Goal: Transaction & Acquisition: Purchase product/service

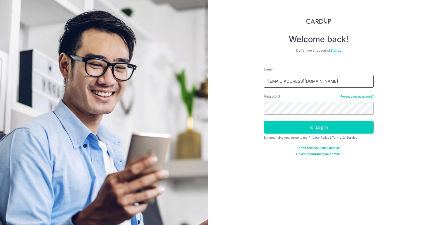
drag, startPoint x: 0, startPoint y: 0, endPoint x: 321, endPoint y: 82, distance: 331.0
click at [321, 82] on input "Ohsayyong@gmail.com" at bounding box center [319, 81] width 110 height 13
type input "O"
type input "jennifer.wyl@gmail.com"
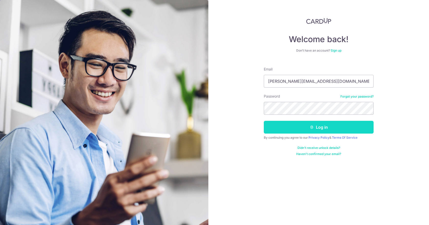
click at [272, 125] on button "Log in" at bounding box center [319, 127] width 110 height 13
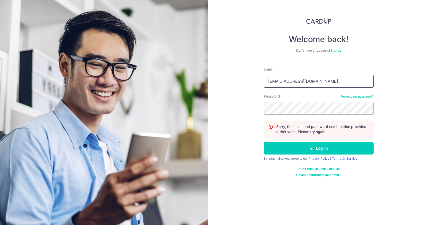
click at [314, 82] on input "[EMAIL_ADDRESS][DOMAIN_NAME]" at bounding box center [319, 81] width 110 height 13
type input "O"
type input "[PERSON_NAME][EMAIL_ADDRESS][DOMAIN_NAME]"
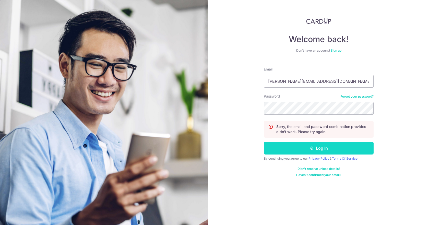
click at [273, 151] on button "Log in" at bounding box center [319, 148] width 110 height 13
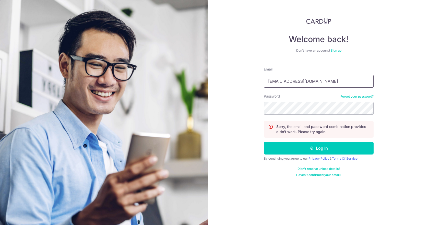
click at [335, 85] on input "Ohsayyong@gmail.com" at bounding box center [319, 81] width 110 height 13
type input "O"
type input "jennifer.wyl@gmail.com"
click at [354, 95] on link "Forgot your password?" at bounding box center [356, 96] width 33 height 4
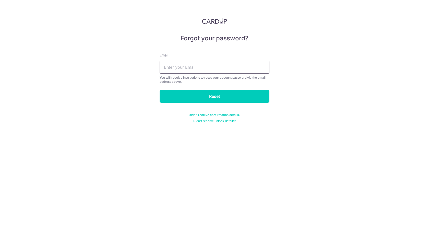
click at [221, 70] on input "text" at bounding box center [215, 67] width 110 height 13
type input "jennifer.wyl@gmail.com"
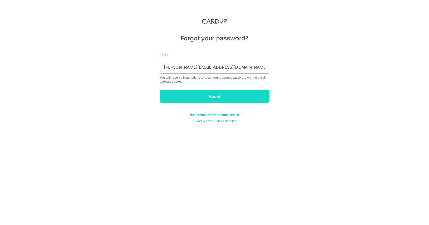
click at [207, 96] on input "Reset" at bounding box center [215, 96] width 110 height 13
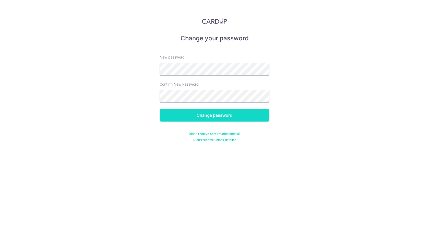
click at [172, 114] on input "Change password" at bounding box center [215, 115] width 110 height 13
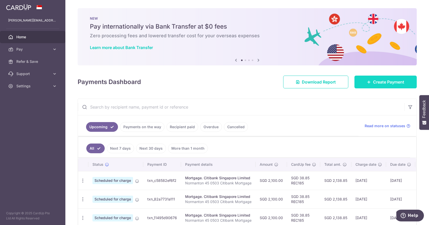
click at [378, 86] on link "Create Payment" at bounding box center [385, 82] width 62 height 13
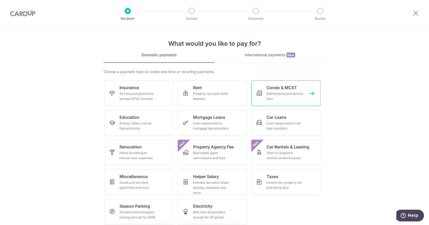
click at [278, 100] on div "Maintenance and service fees" at bounding box center [285, 96] width 37 height 10
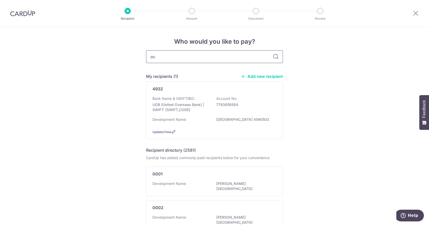
type input "o"
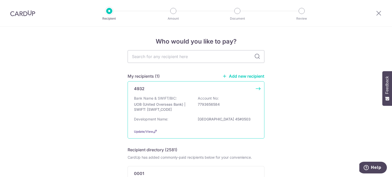
click at [173, 106] on p "UOB (United Overseas Bank) | SWIFT: [SWIFT_CODE]" at bounding box center [162, 107] width 57 height 10
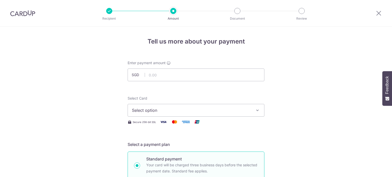
click at [206, 78] on input "text" at bounding box center [196, 75] width 137 height 13
click at [197, 76] on input "text" at bounding box center [196, 75] width 137 height 13
type input "916.74"
click at [186, 112] on span "Select option" at bounding box center [191, 111] width 119 height 6
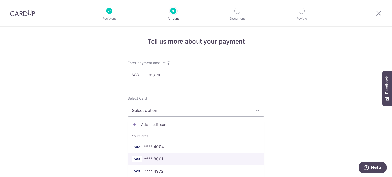
click at [200, 158] on span "**** 8001" at bounding box center [196, 159] width 128 height 6
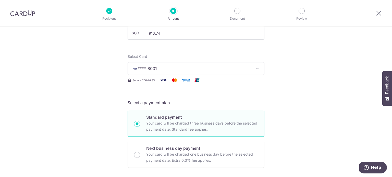
scroll to position [51, 0]
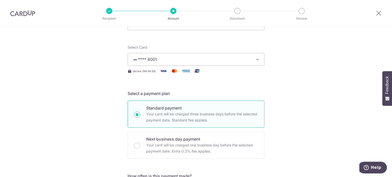
click at [240, 58] on span "**** 8001" at bounding box center [191, 59] width 119 height 6
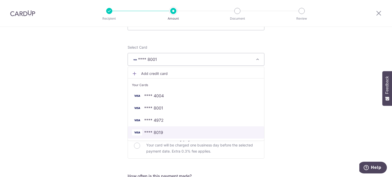
click at [171, 136] on span "**** 8019" at bounding box center [196, 133] width 128 height 6
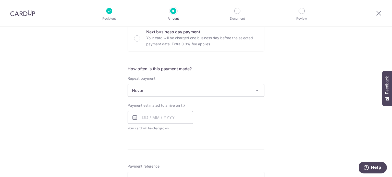
scroll to position [159, 0]
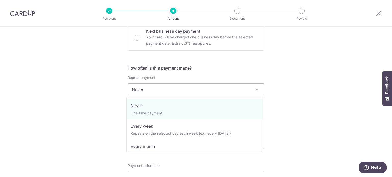
click at [208, 91] on span "Never" at bounding box center [196, 90] width 136 height 12
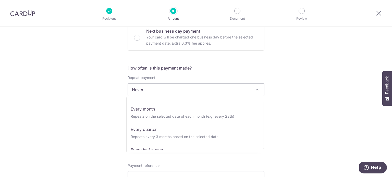
scroll to position [51, 0]
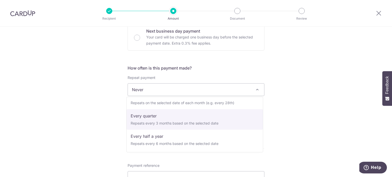
select select "4"
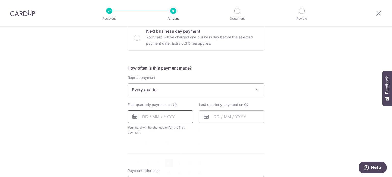
click at [172, 120] on input "text" at bounding box center [160, 117] width 65 height 13
click at [246, 146] on form "Enter payment amount SGD 916.74 916.74 Select Card **** 8019 Add credit card Yo…" at bounding box center [196, 105] width 137 height 409
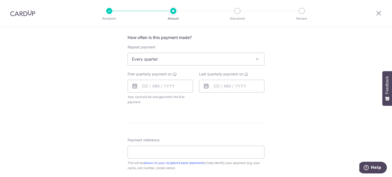
scroll to position [200, 0]
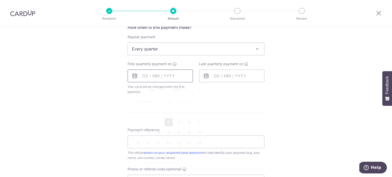
click at [145, 77] on input "text" at bounding box center [160, 76] width 65 height 13
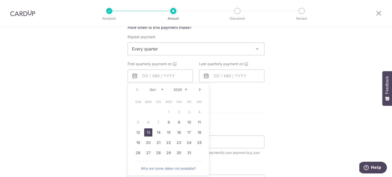
click at [147, 134] on link "13" at bounding box center [148, 133] width 8 height 8
type input "13/10/2025"
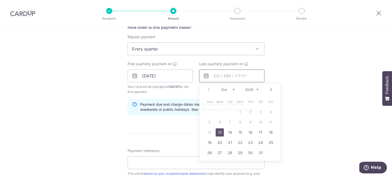
click at [214, 78] on input "text" at bounding box center [231, 76] width 65 height 13
click at [231, 91] on select "Oct Nov Dec" at bounding box center [228, 90] width 14 height 4
click at [246, 90] on select "2025 2026 2027 2028 2029 2030 2031 2032 2033 2034 2035" at bounding box center [252, 90] width 14 height 4
click at [229, 90] on select "Jan Feb Mar Apr May Jun Jul Aug Sep Oct Nov Dec" at bounding box center [228, 90] width 14 height 4
click at [218, 133] on link "12" at bounding box center [220, 133] width 8 height 8
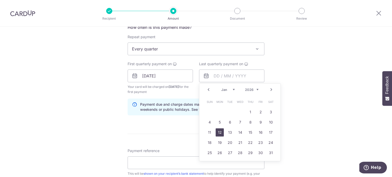
type input "12/01/2026"
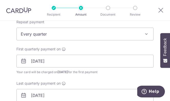
click at [130, 77] on div "First quarterly payment on 13/10/2025 Your card will be charged on 08/10/2025 f…" at bounding box center [84, 73] width 143 height 55
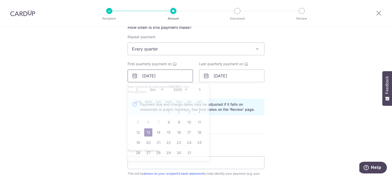
click at [166, 77] on input "13/10/2025" at bounding box center [160, 76] width 65 height 13
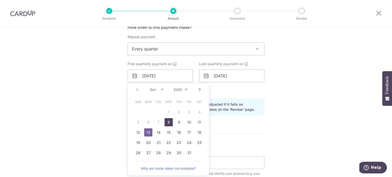
click at [169, 123] on link "8" at bounding box center [169, 122] width 8 height 8
type input "[DATE]"
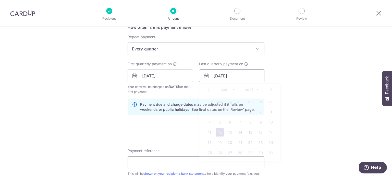
click at [228, 79] on input "12/01/2026" at bounding box center [231, 76] width 65 height 13
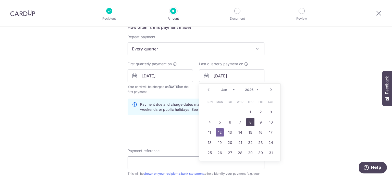
click at [246, 121] on link "8" at bounding box center [250, 122] width 8 height 8
type input "08/01/2026"
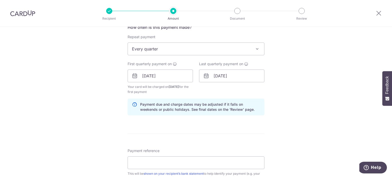
click at [331, 125] on div "Tell us more about your payment Enter payment amount SGD 916.74 916.74 Select C…" at bounding box center [196, 71] width 392 height 488
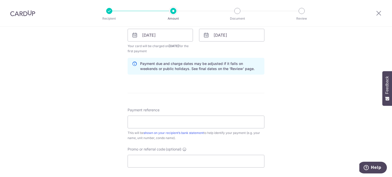
scroll to position [251, 0]
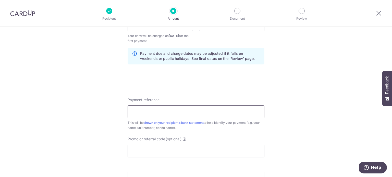
click at [197, 110] on input "Payment reference" at bounding box center [196, 112] width 137 height 13
click at [172, 113] on input "45 NP" at bounding box center [196, 112] width 137 height 13
type input "45#05-03"
click at [169, 149] on input "Promo or referral code (optional)" at bounding box center [196, 151] width 137 height 13
click at [314, 82] on div "Tell us more about your payment Enter payment amount SGD 916.74 916.74 Select C…" at bounding box center [196, 20] width 392 height 488
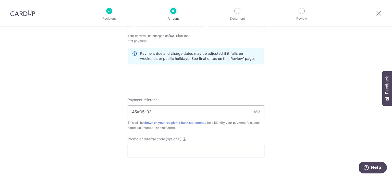
click at [217, 152] on input "Promo or referral code (optional)" at bounding box center [196, 151] width 137 height 13
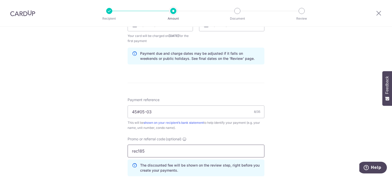
type input "rec185"
click at [321, 142] on div "Tell us more about your payment Enter payment amount SGD 916.74 916.74 Select C…" at bounding box center [196, 31] width 392 height 511
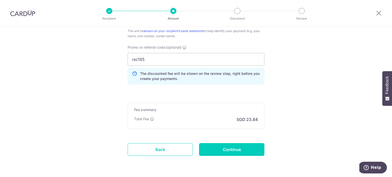
scroll to position [353, 0]
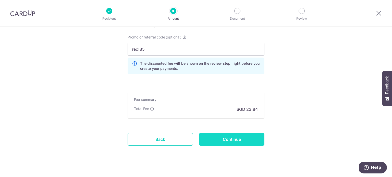
click at [225, 140] on input "Continue" at bounding box center [231, 139] width 65 height 13
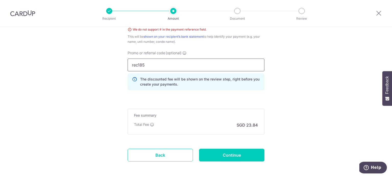
click at [136, 64] on input "rec185" at bounding box center [196, 65] width 137 height 13
type input "REC185"
click at [216, 153] on input "Continue" at bounding box center [231, 155] width 65 height 13
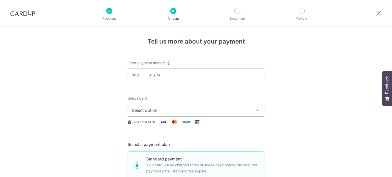
select select "4"
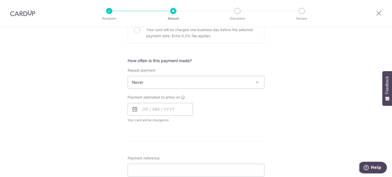
scroll to position [182, 0]
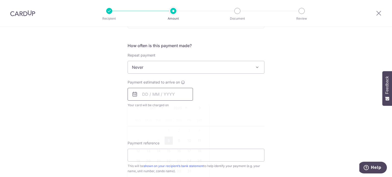
click at [145, 96] on input "text" at bounding box center [160, 94] width 65 height 13
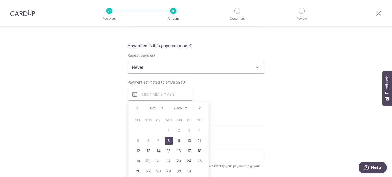
click at [169, 140] on link "8" at bounding box center [169, 141] width 8 height 8
type input "[DATE]"
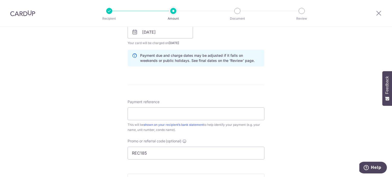
scroll to position [254, 0]
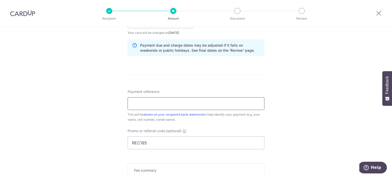
click at [192, 102] on input "Payment reference" at bounding box center [196, 104] width 137 height 13
type input "r"
type input "45#05-03"
click at [164, 139] on input "REC185" at bounding box center [196, 143] width 137 height 13
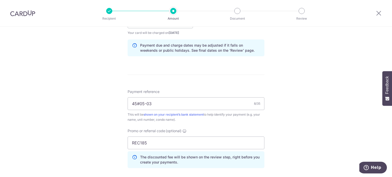
click at [329, 76] on div "Tell us more about your payment Enter payment amount SGD 916.74 Select Card Sel…" at bounding box center [196, 25] width 392 height 506
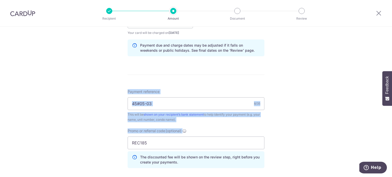
drag, startPoint x: 329, startPoint y: 76, endPoint x: 391, endPoint y: 132, distance: 83.0
click at [391, 132] on section "Tell us more about your payment Enter payment amount SGD 916.74 Select Card Sel…" at bounding box center [196, 102] width 392 height 151
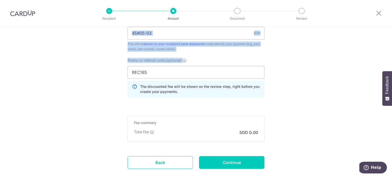
scroll to position [327, 0]
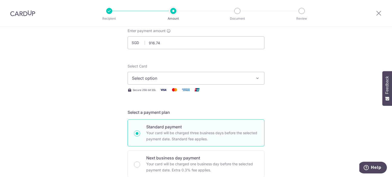
scroll to position [0, 0]
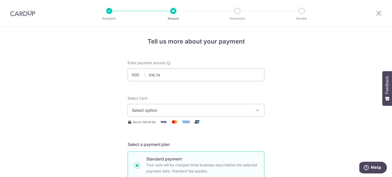
click at [245, 115] on button "Select option" at bounding box center [196, 110] width 137 height 13
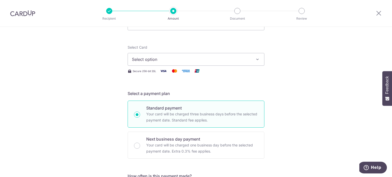
scroll to position [61, 0]
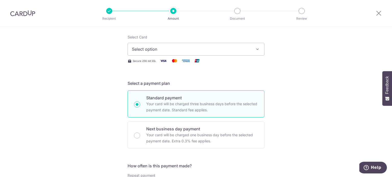
click at [253, 49] on button "Select option" at bounding box center [196, 49] width 137 height 13
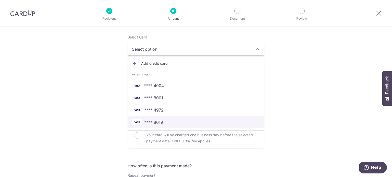
click at [170, 126] on link "**** 8019" at bounding box center [196, 122] width 136 height 12
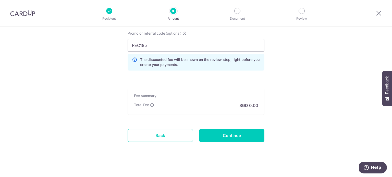
scroll to position [354, 0]
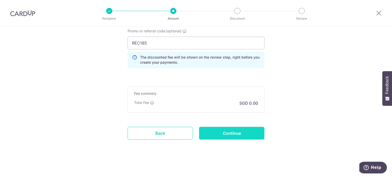
click at [227, 133] on input "Continue" at bounding box center [231, 133] width 65 height 13
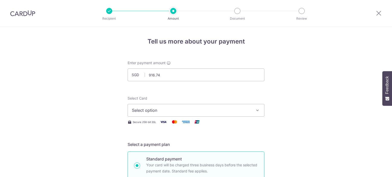
select select "4"
click at [241, 113] on span "Select option" at bounding box center [191, 111] width 119 height 6
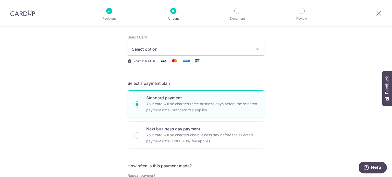
scroll to position [71, 0]
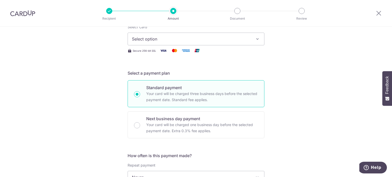
click at [210, 45] on div "Select Card Select option Add credit card Your Cards **** 4004 **** 8001 **** 4…" at bounding box center [196, 39] width 137 height 29
click at [211, 39] on span "Select option" at bounding box center [191, 39] width 119 height 6
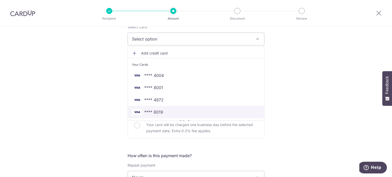
click at [157, 113] on span "**** 8019" at bounding box center [153, 112] width 19 height 6
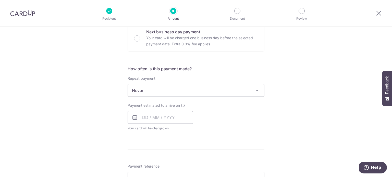
scroll to position [163, 0]
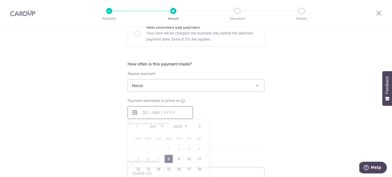
click at [180, 110] on input "text" at bounding box center [160, 112] width 65 height 13
click at [168, 160] on link "8" at bounding box center [169, 159] width 8 height 8
type input "[DATE]"
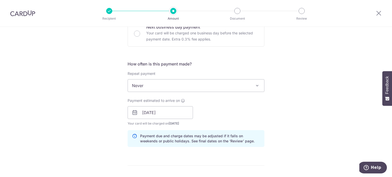
click at [282, 119] on div "Tell us more about your payment Enter payment amount SGD 916.74 916.74 Select C…" at bounding box center [196, 104] width 392 height 483
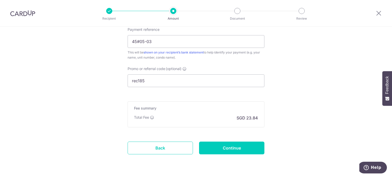
scroll to position [327, 0]
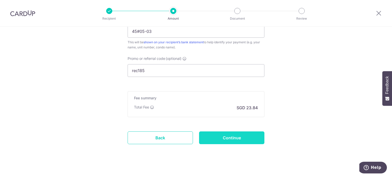
click at [214, 136] on input "Continue" at bounding box center [231, 138] width 65 height 13
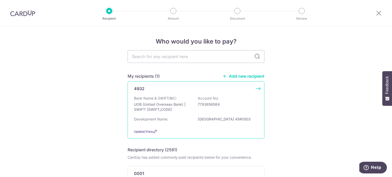
click at [174, 99] on p "Bank Name & SWIFT/BIC:" at bounding box center [155, 98] width 43 height 5
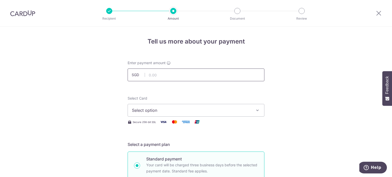
click at [188, 76] on input "text" at bounding box center [196, 75] width 137 height 13
type input "916.74"
click at [165, 110] on span "Select option" at bounding box center [191, 111] width 119 height 6
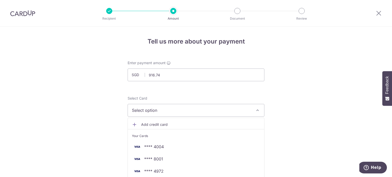
scroll to position [81, 0]
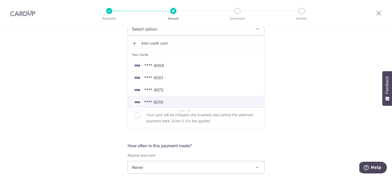
click at [171, 103] on span "**** 8019" at bounding box center [196, 102] width 128 height 6
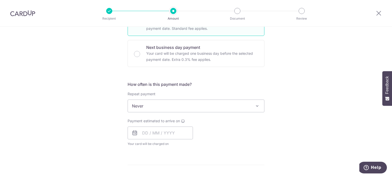
scroll to position [153, 0]
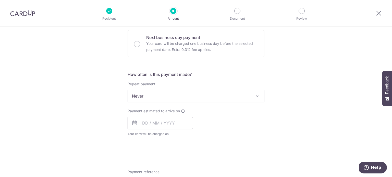
click at [142, 123] on input "text" at bounding box center [160, 123] width 65 height 13
click at [167, 168] on link "8" at bounding box center [169, 170] width 8 height 8
type input "[DATE]"
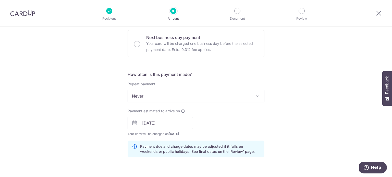
click at [249, 124] on div "Payment estimated to arrive on 08/10/2025 Prev Next Oct Nov Dec 2025 2026 2027 …" at bounding box center [196, 123] width 143 height 28
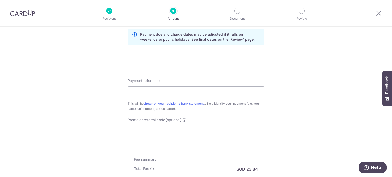
scroll to position [286, 0]
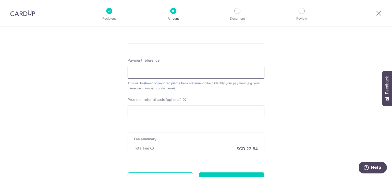
click at [231, 73] on input "Payment reference" at bounding box center [196, 72] width 137 height 13
type input "45#05-03"
click at [145, 116] on input "Promo or referral code (optional)" at bounding box center [196, 111] width 137 height 13
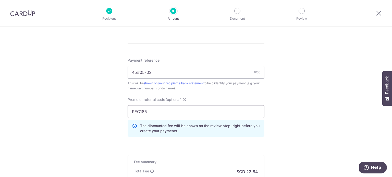
type input "REC185"
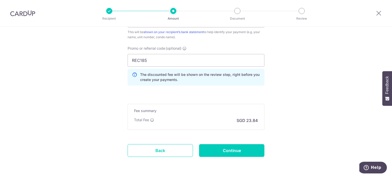
scroll to position [347, 0]
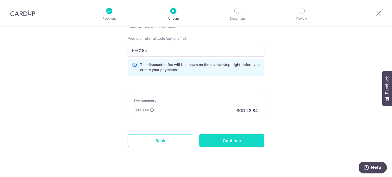
click at [244, 138] on input "Continue" at bounding box center [231, 141] width 65 height 13
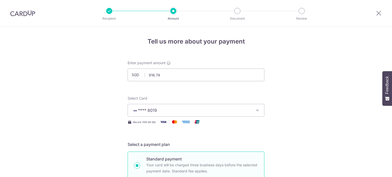
scroll to position [339, 0]
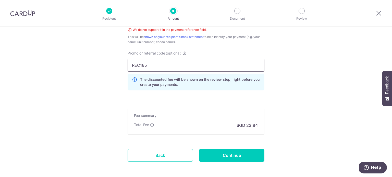
click at [226, 67] on input "REC185" at bounding box center [196, 65] width 137 height 13
click at [176, 67] on input "REC185" at bounding box center [196, 65] width 137 height 13
type input "R"
type input "3HOME25R"
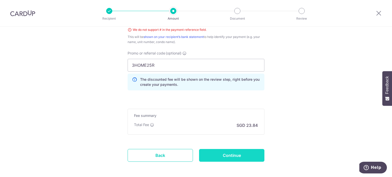
click at [221, 150] on input "Continue" at bounding box center [231, 155] width 65 height 13
click at [171, 64] on input "3HOME25R" at bounding box center [196, 65] width 137 height 13
type input "3"
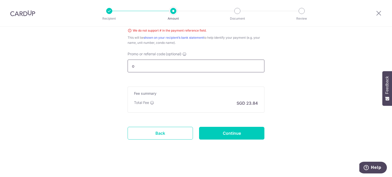
scroll to position [339, 0]
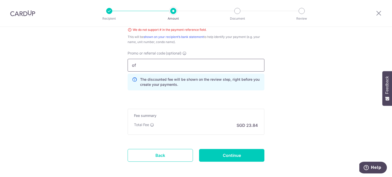
type input "o"
type input "OFF225"
click at [227, 157] on input "Continue" at bounding box center [231, 155] width 65 height 13
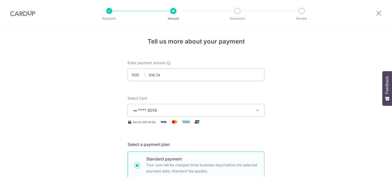
scroll to position [339, 0]
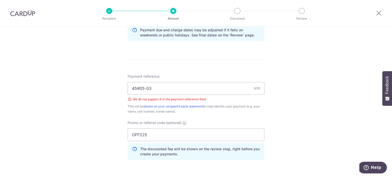
scroll to position [259, 0]
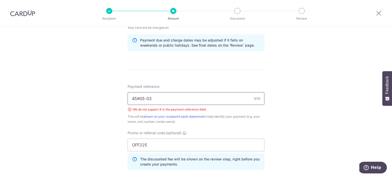
click at [140, 97] on input "45#05-03" at bounding box center [196, 98] width 137 height 13
click at [139, 98] on input "45#05-03" at bounding box center [196, 98] width 137 height 13
click at [320, 136] on div "Tell us more about your payment Enter payment amount SGD 916.74 916.74 Select C…" at bounding box center [196, 23] width 392 height 513
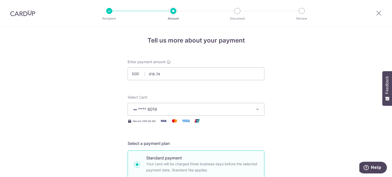
scroll to position [0, 0]
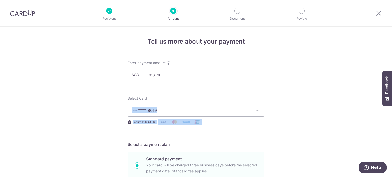
drag, startPoint x: 306, startPoint y: 103, endPoint x: 339, endPoint y: 123, distance: 38.4
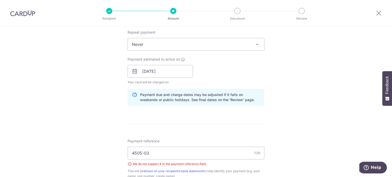
scroll to position [214, 0]
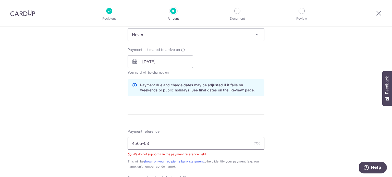
click at [137, 144] on input "4505-03" at bounding box center [196, 143] width 137 height 13
type input "45 05-03"
click at [298, 122] on div "Tell us more about your payment Enter payment amount SGD 916.74 916.74 Select C…" at bounding box center [196, 68] width 392 height 513
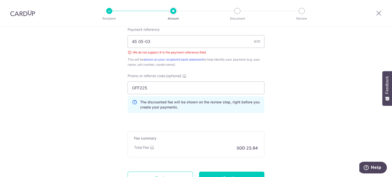
scroll to position [327, 0]
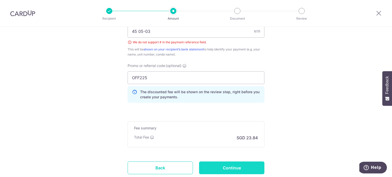
click at [215, 167] on input "Continue" at bounding box center [231, 168] width 65 height 13
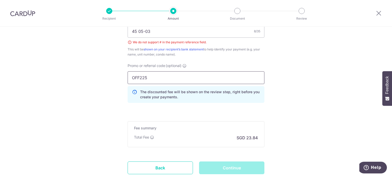
click at [173, 73] on input "OFF225" at bounding box center [196, 77] width 137 height 13
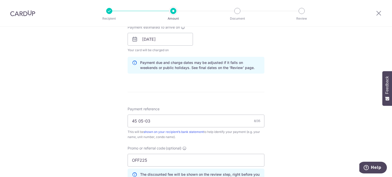
scroll to position [238, 0]
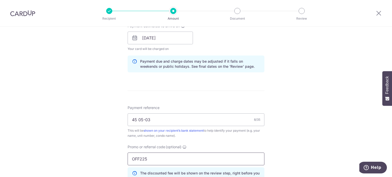
click at [156, 157] on input "OFF225" at bounding box center [196, 159] width 137 height 13
type input "REC185"
click at [342, 89] on div "Tell us more about your payment Enter payment amount SGD 916.74 916.74 Select C…" at bounding box center [196, 42] width 392 height 506
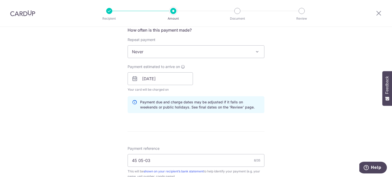
scroll to position [187, 0]
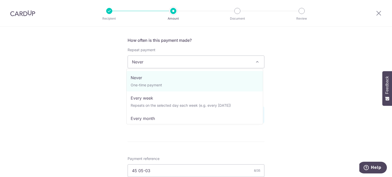
click at [218, 65] on span "Never" at bounding box center [196, 62] width 136 height 12
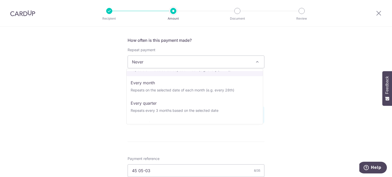
scroll to position [38, 0]
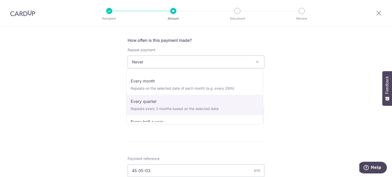
select select "4"
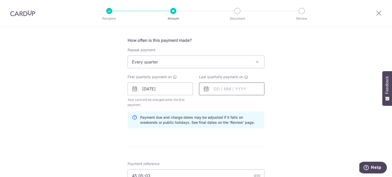
click at [216, 89] on input "text" at bounding box center [231, 89] width 65 height 13
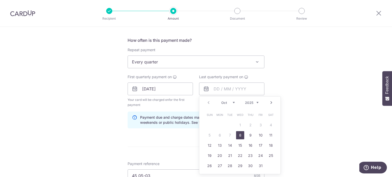
click at [254, 102] on select "2025 2026 2027 2028 2029 2030 2031 2032 2033 2034 2035" at bounding box center [252, 103] width 14 height 4
click at [231, 103] on select "Jan Feb Mar Apr May Jun Jul Aug Sep Oct Nov Dec" at bounding box center [228, 103] width 14 height 4
click at [269, 166] on link "31" at bounding box center [271, 166] width 8 height 8
type input "31/01/2026"
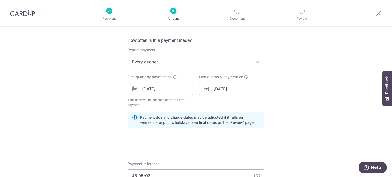
click at [313, 132] on div "Tell us more about your payment Enter payment amount SGD 916.74 916.74 Select C…" at bounding box center [196, 95] width 392 height 511
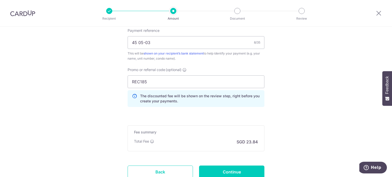
scroll to position [330, 0]
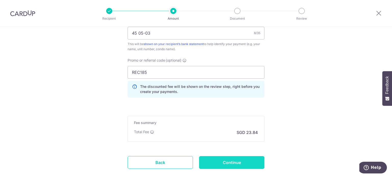
click at [234, 163] on input "Continue" at bounding box center [231, 163] width 65 height 13
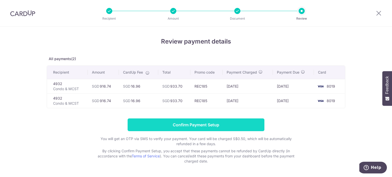
click at [192, 127] on input "Confirm Payment Setup" at bounding box center [196, 125] width 137 height 13
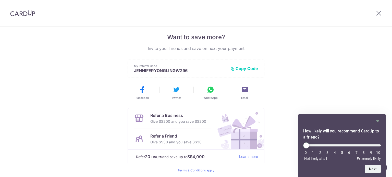
scroll to position [122, 0]
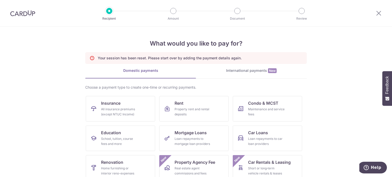
click at [26, 14] on img at bounding box center [22, 13] width 25 height 6
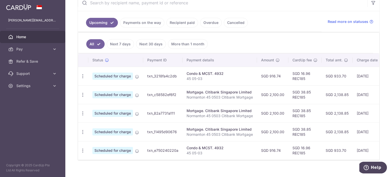
scroll to position [107, 0]
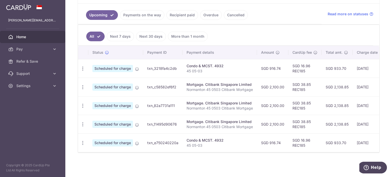
click at [177, 34] on link "More than 1 month" at bounding box center [188, 37] width 40 height 10
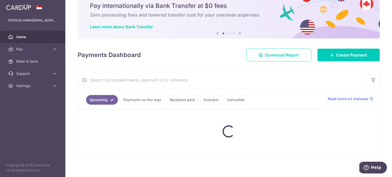
scroll to position [70, 0]
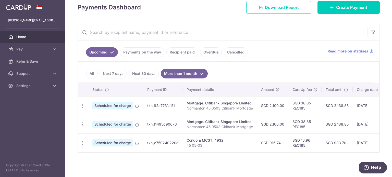
click at [140, 52] on link "Payments on the way" at bounding box center [142, 52] width 44 height 10
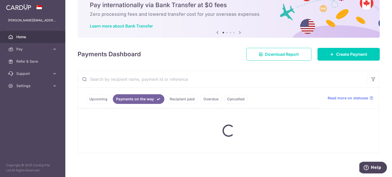
scroll to position [43, 0]
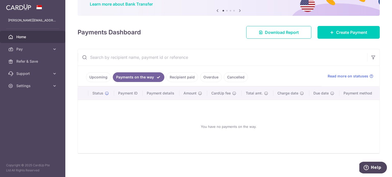
click at [101, 73] on link "Upcoming" at bounding box center [98, 78] width 25 height 10
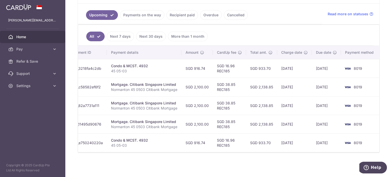
scroll to position [0, 0]
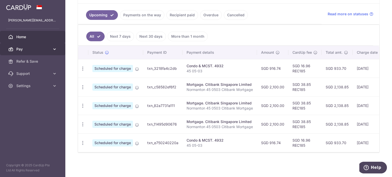
click at [32, 49] on span "Pay" at bounding box center [33, 49] width 34 height 5
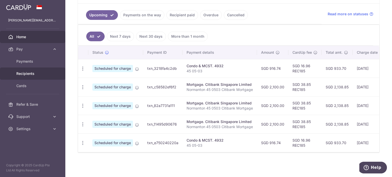
click at [28, 72] on span "Recipients" at bounding box center [33, 73] width 34 height 5
